Goal: Transaction & Acquisition: Purchase product/service

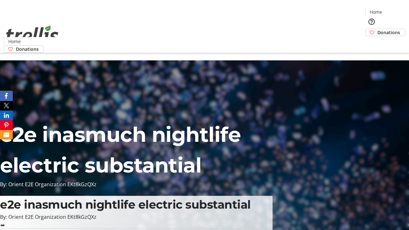
click at [377, 29] on span "Donations" at bounding box center [388, 32] width 23 height 7
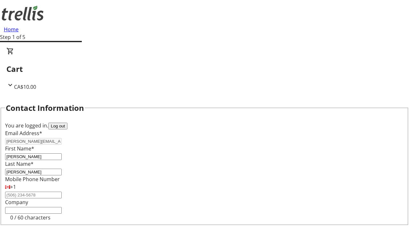
scroll to position [86, 0]
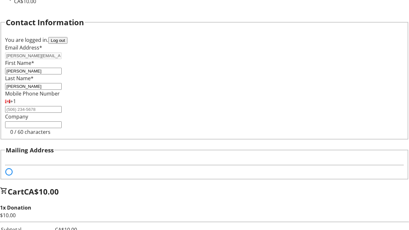
select select "BC"
select select "CA"
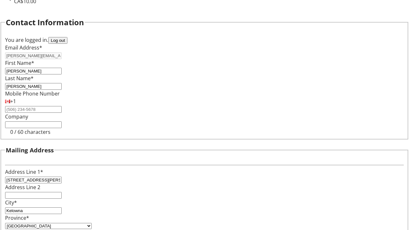
type input "V1Y 0C2"
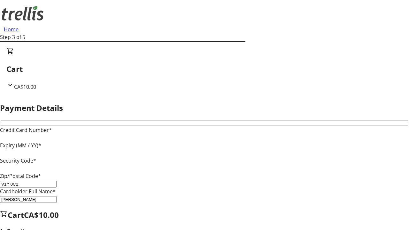
type input "V1Y 0C2"
